Goal: Transaction & Acquisition: Purchase product/service

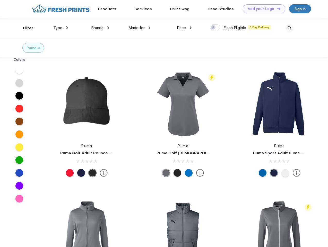
click at [262, 9] on link "Add your Logo Design Tool" at bounding box center [264, 8] width 42 height 9
click at [0, 0] on div "Design Tool" at bounding box center [0, 0] width 0 height 0
click at [276, 8] on link "Add your Logo Design Tool" at bounding box center [264, 8] width 42 height 9
click at [25, 28] on div "Filter" at bounding box center [28, 28] width 11 height 6
click at [61, 28] on span "Type" at bounding box center [57, 27] width 9 height 5
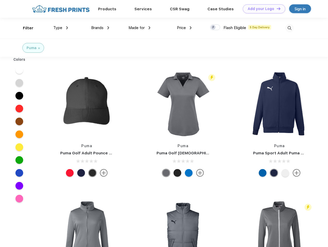
click at [100, 28] on span "Brands" at bounding box center [97, 27] width 12 height 5
click at [140, 28] on span "Made for" at bounding box center [136, 27] width 16 height 5
click at [184, 28] on span "Price" at bounding box center [181, 27] width 9 height 5
click at [215, 28] on div at bounding box center [215, 27] width 10 height 6
click at [213, 28] on input "checkbox" at bounding box center [211, 25] width 3 height 3
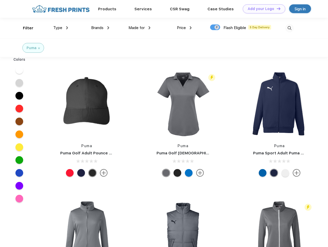
click at [289, 28] on img at bounding box center [289, 28] width 8 height 8
